Goal: Task Accomplishment & Management: Manage account settings

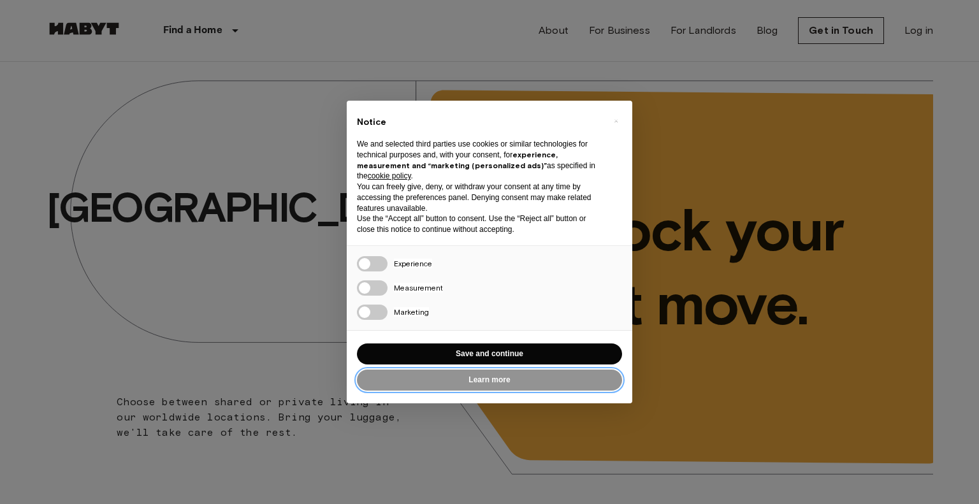
click at [538, 379] on button "Learn more" at bounding box center [489, 380] width 265 height 21
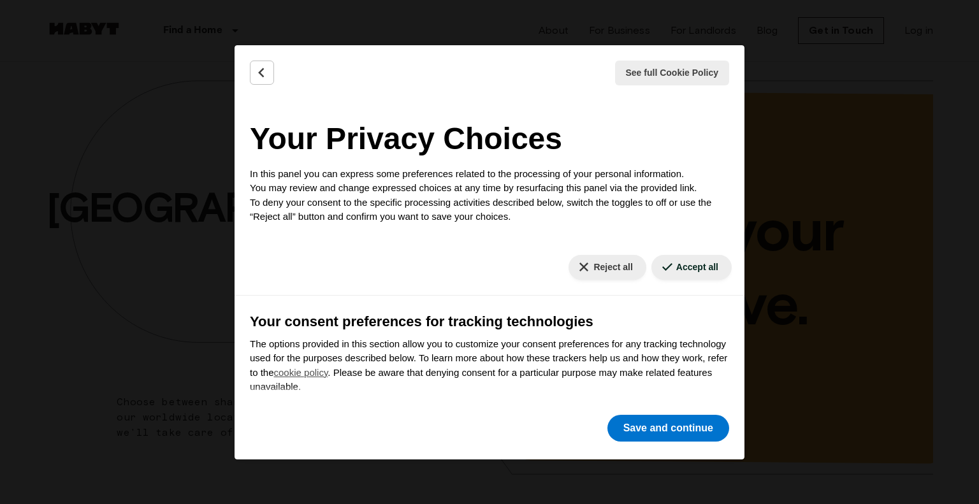
click at [336, 147] on h2 "Your Privacy Choices" at bounding box center [489, 139] width 479 height 46
click at [265, 85] on div "See full Cookie Policy Cookie Policy" at bounding box center [490, 72] width 510 height 55
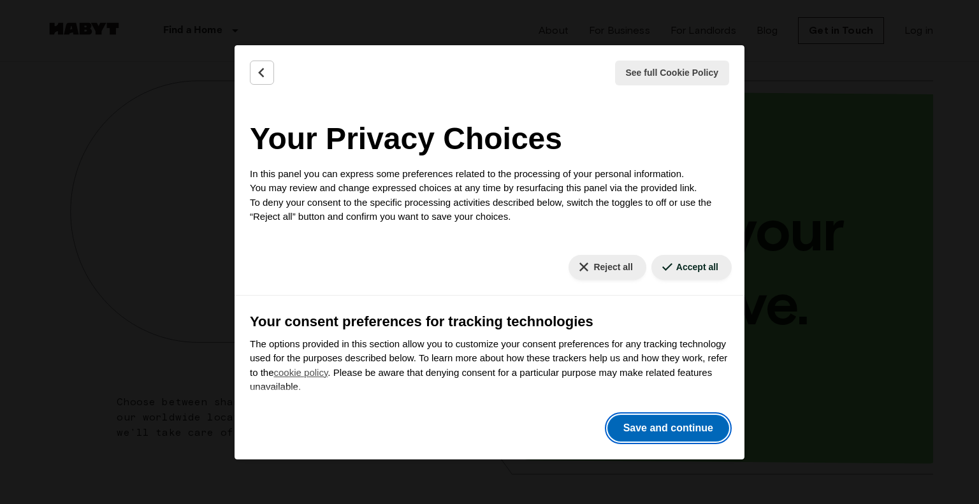
click at [666, 422] on button "Save and continue" at bounding box center [668, 428] width 122 height 27
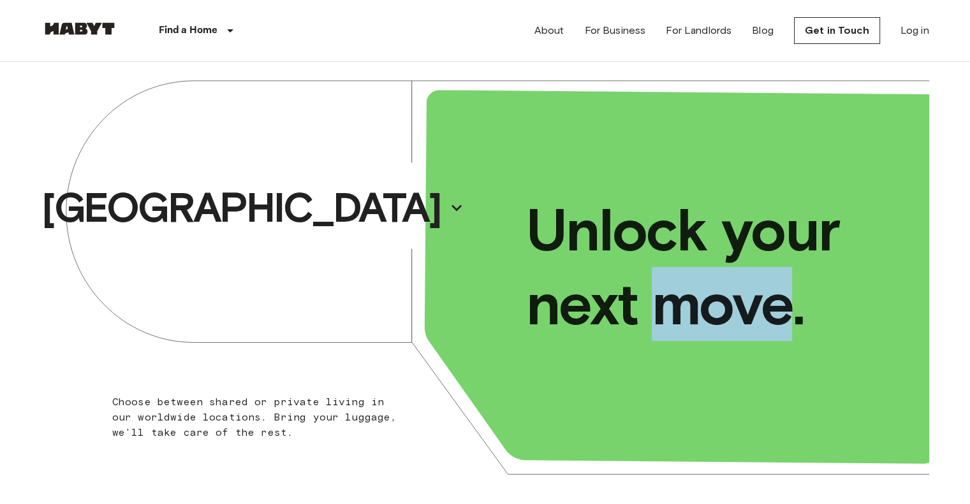
click at [666, 422] on div "Unlock your next move." at bounding box center [707, 266] width 444 height 435
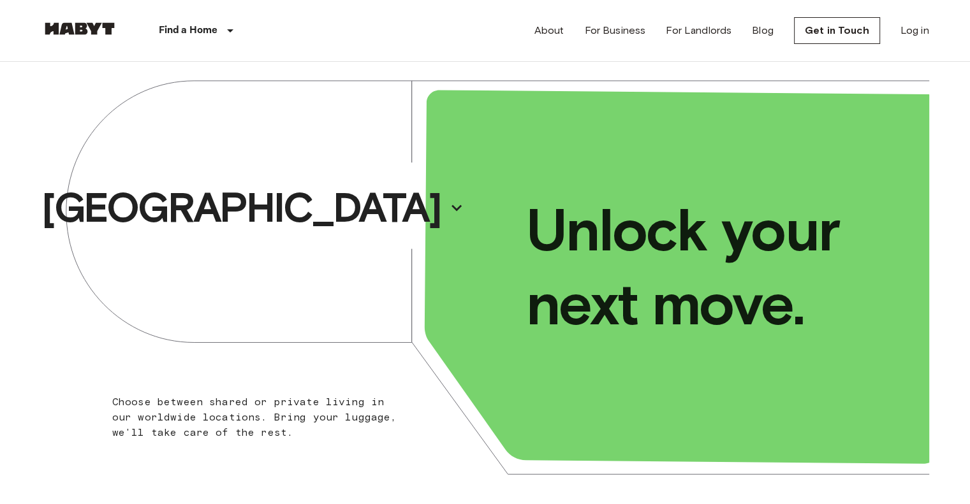
click at [876, 93] on div "Unlock your next move." at bounding box center [707, 266] width 444 height 435
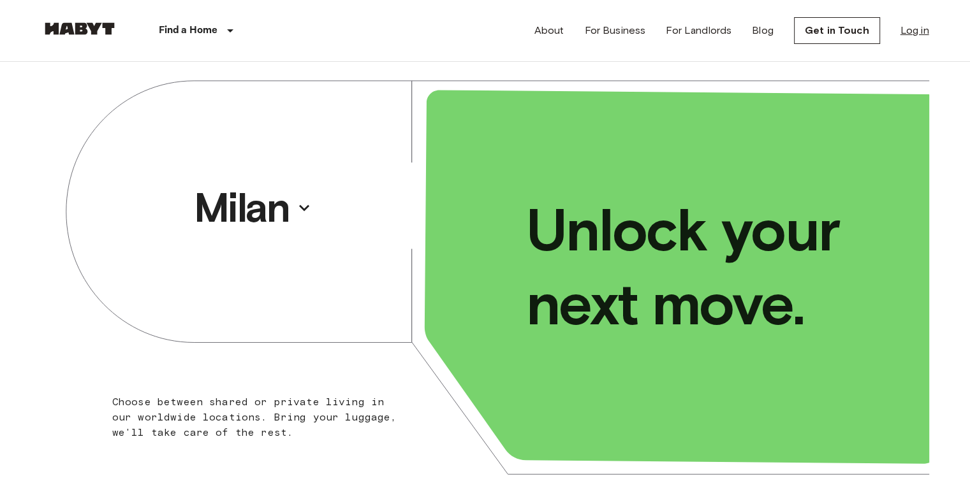
click at [920, 33] on link "Log in" at bounding box center [914, 30] width 29 height 15
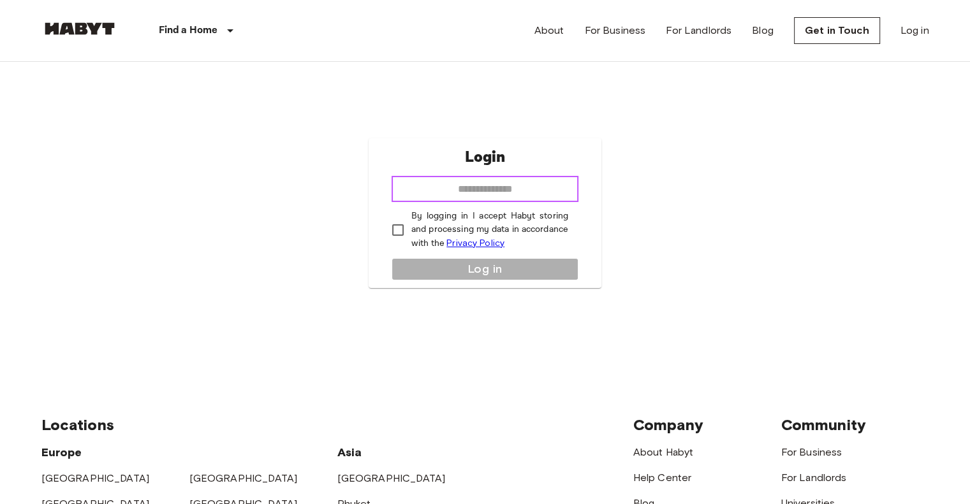
click at [483, 197] on input "email" at bounding box center [484, 189] width 187 height 25
type input "**********"
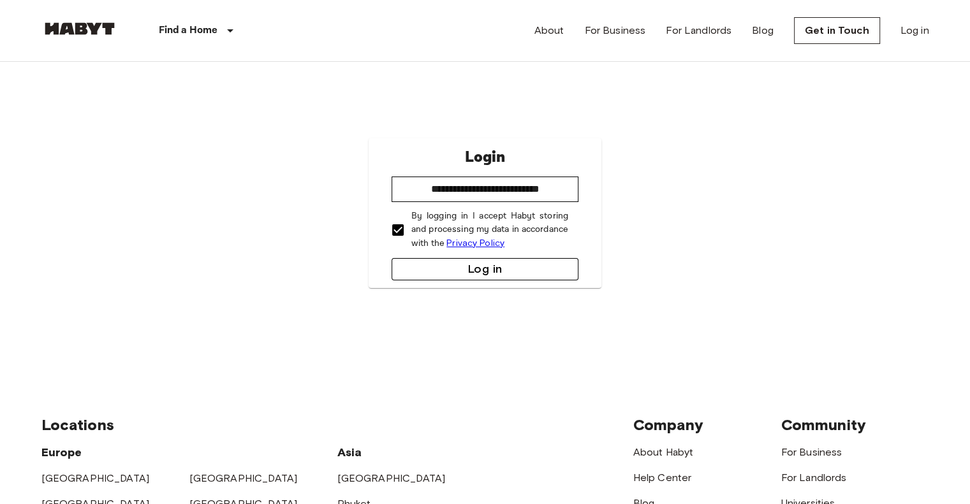
click at [459, 265] on button "Log in" at bounding box center [484, 269] width 187 height 22
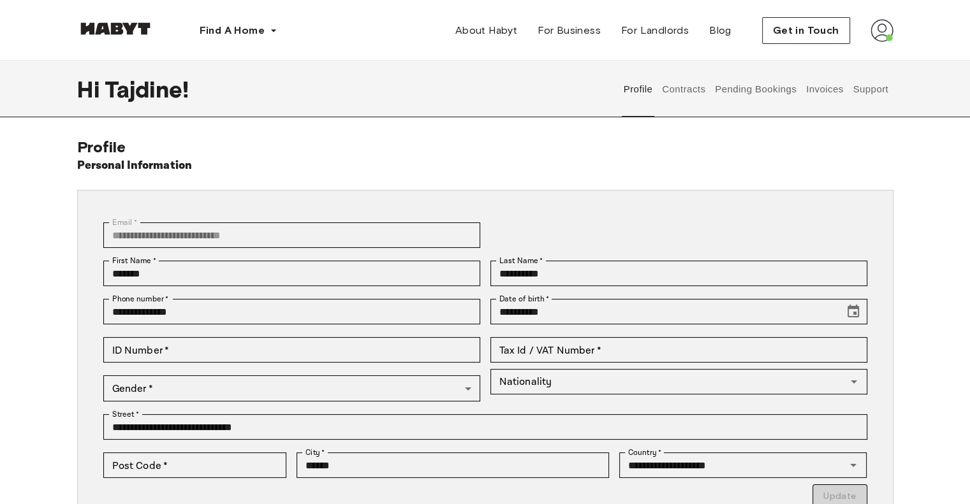
click at [884, 29] on img at bounding box center [881, 30] width 23 height 23
click at [864, 56] on div "Profile Log out" at bounding box center [855, 72] width 76 height 61
click at [887, 31] on img at bounding box center [881, 30] width 23 height 23
click at [836, 63] on span "Profile" at bounding box center [843, 59] width 32 height 15
click at [125, 34] on img at bounding box center [115, 28] width 76 height 13
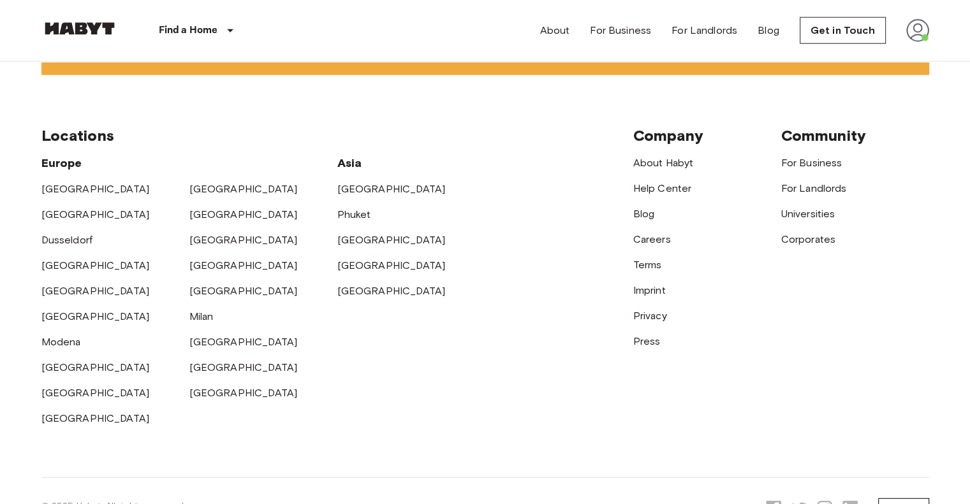
scroll to position [3429, 0]
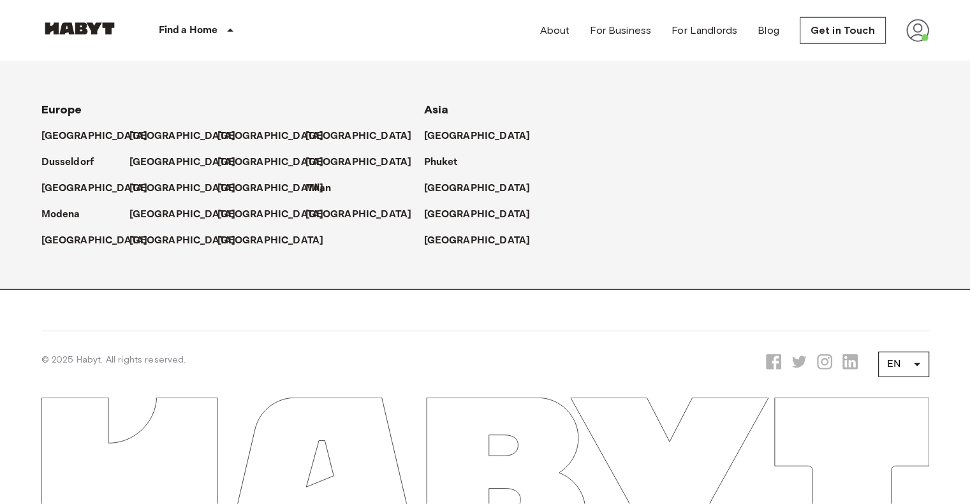
click at [187, 33] on p "Find a Home" at bounding box center [188, 30] width 59 height 15
click at [833, 29] on link "Get in Touch" at bounding box center [842, 30] width 86 height 27
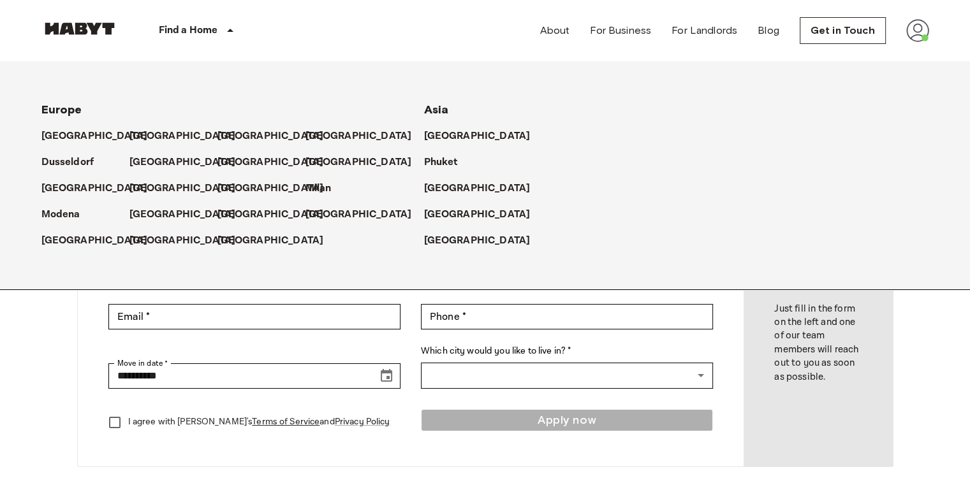
click at [182, 26] on p "Find a Home" at bounding box center [188, 30] width 59 height 15
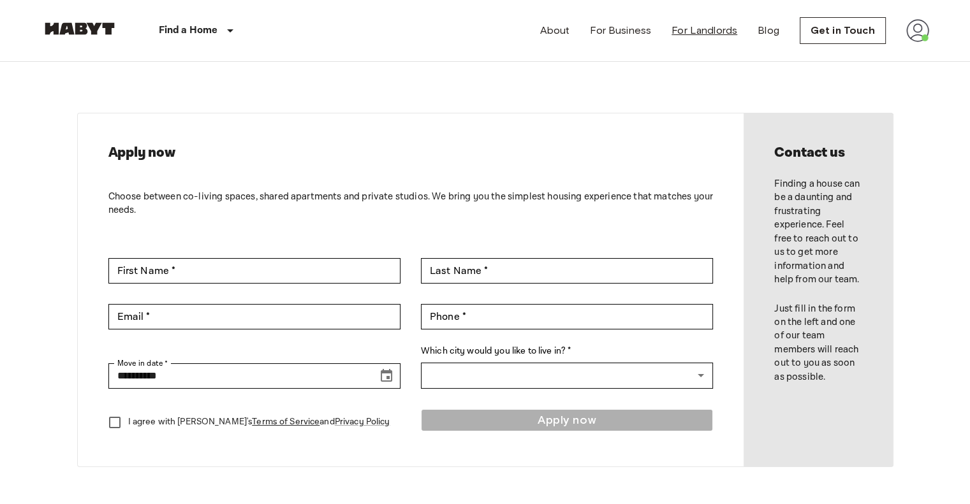
click at [688, 33] on link "For Landlords" at bounding box center [704, 30] width 66 height 15
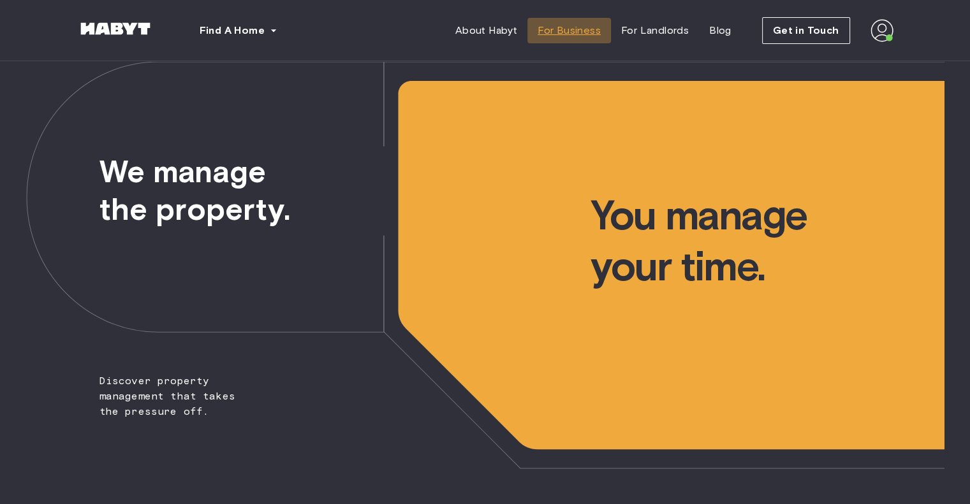
click at [597, 33] on span "For Business" at bounding box center [568, 30] width 63 height 15
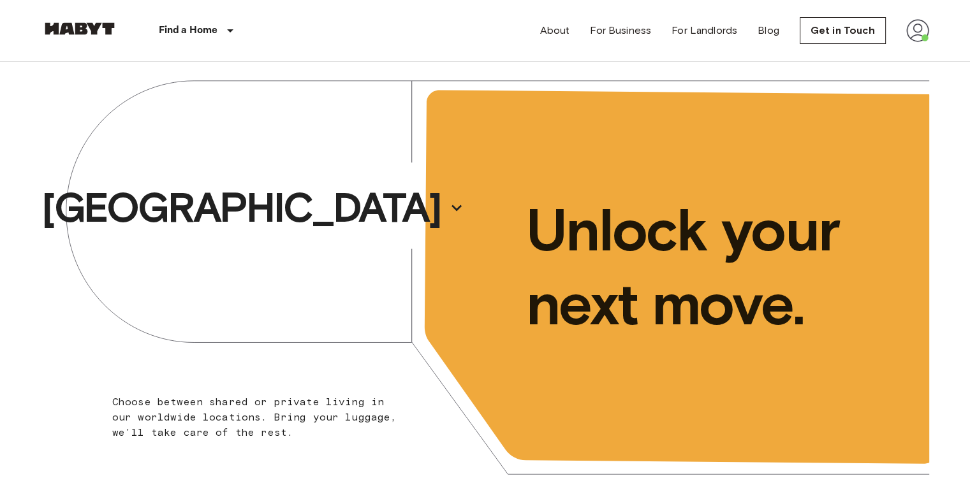
click at [917, 29] on img at bounding box center [917, 30] width 23 height 23
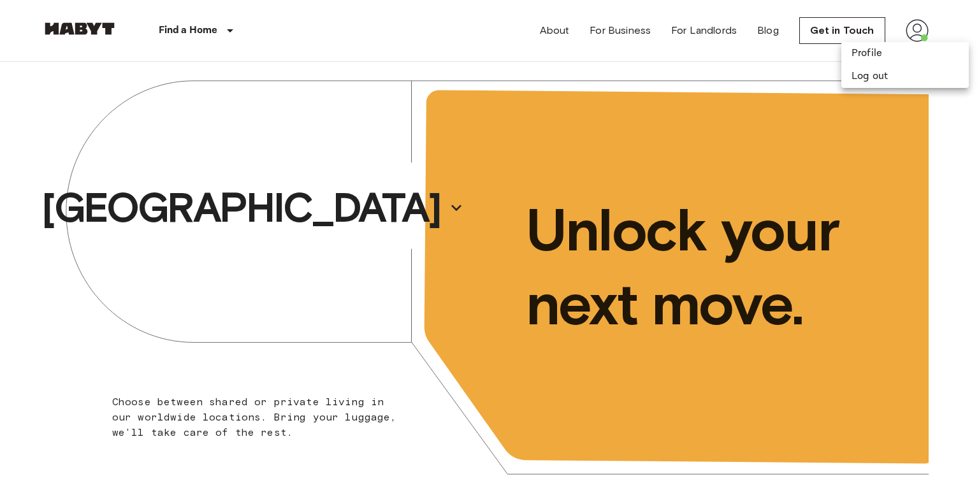
click at [969, 170] on div at bounding box center [489, 252] width 979 height 504
